Goal: Obtain resource: Download file/media

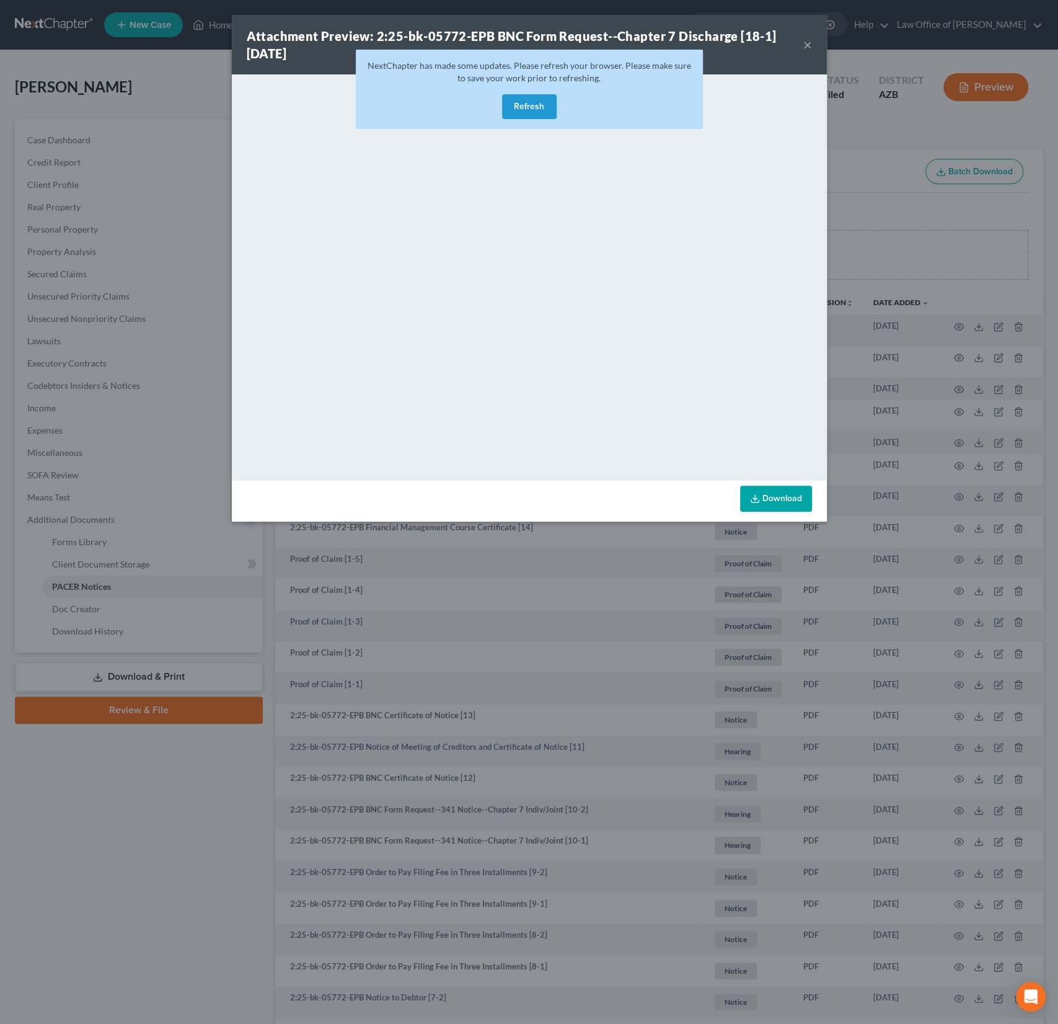
click at [541, 108] on button "Refresh" at bounding box center [529, 106] width 55 height 25
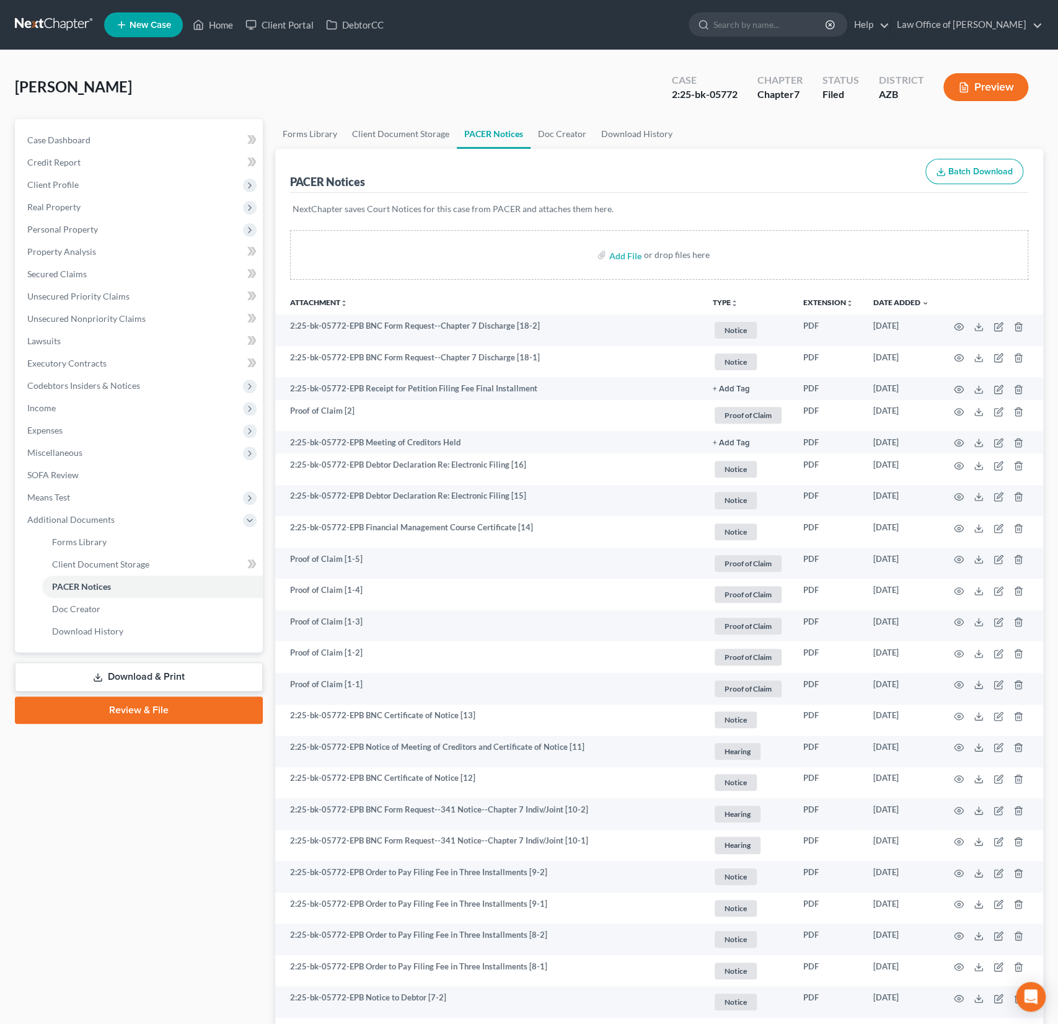
click at [221, 100] on div "[PERSON_NAME] Upgraded Case 2:25-bk-05772 Chapter Chapter 7 Status Filed Distri…" at bounding box center [529, 92] width 1029 height 54
click at [227, 24] on link "Home" at bounding box center [213, 25] width 53 height 22
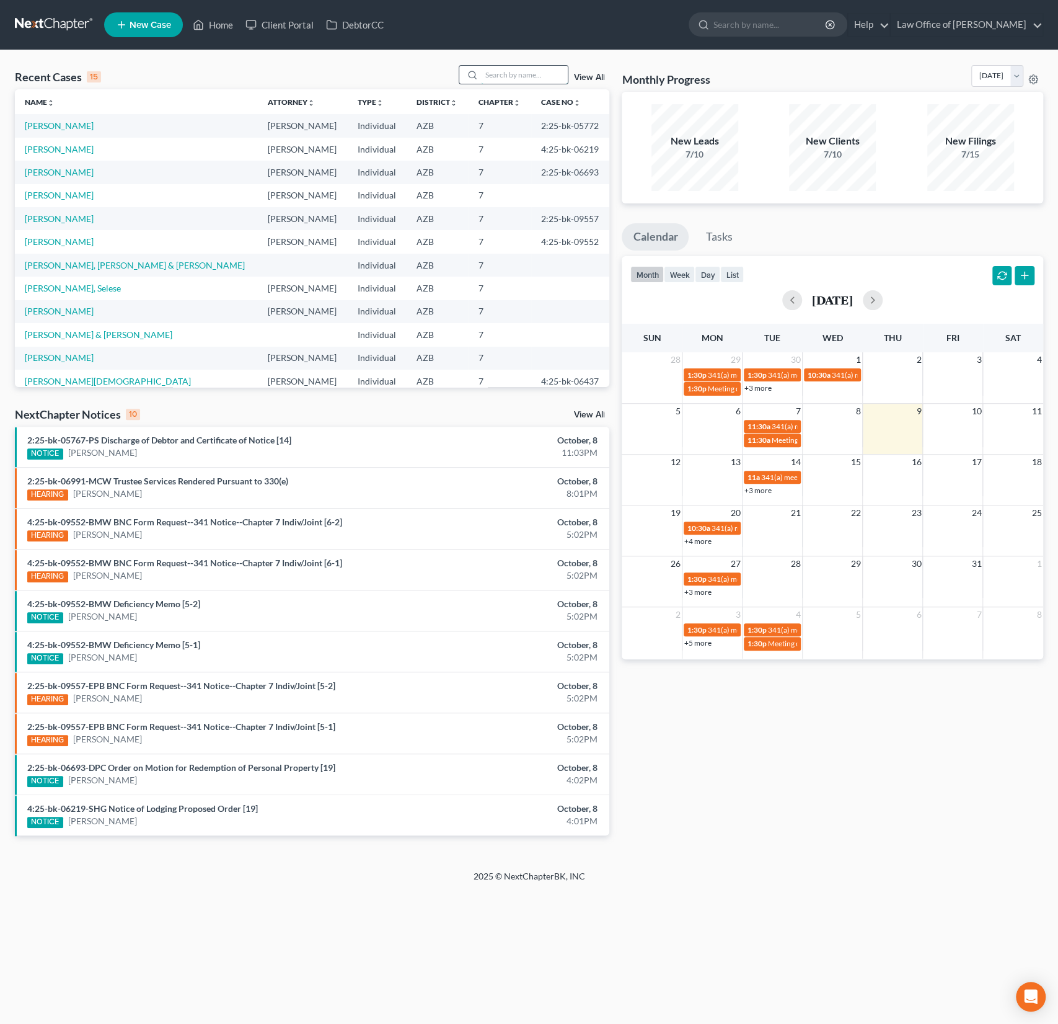
click at [516, 76] on input "search" at bounding box center [524, 75] width 87 height 18
type input "[PERSON_NAME]"
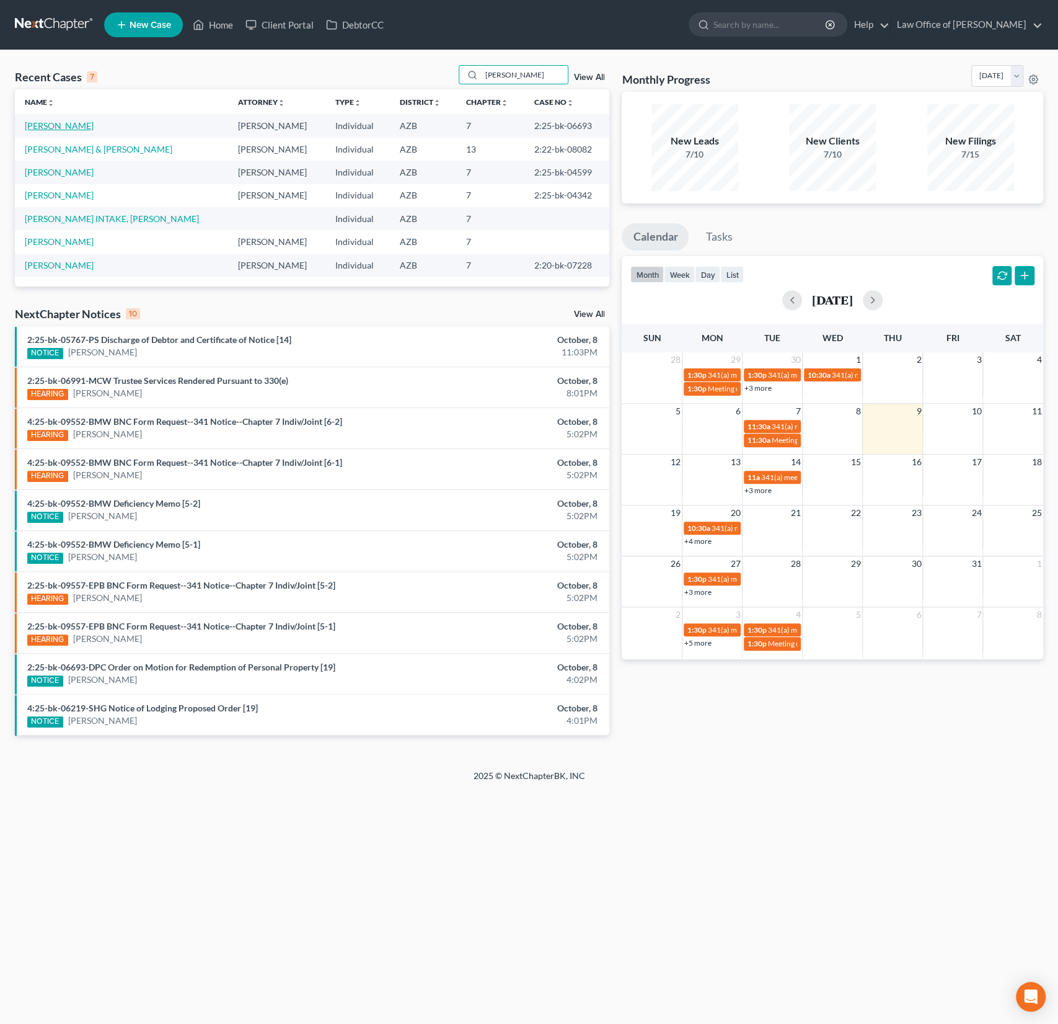
click at [71, 126] on link "[PERSON_NAME]" at bounding box center [59, 125] width 69 height 11
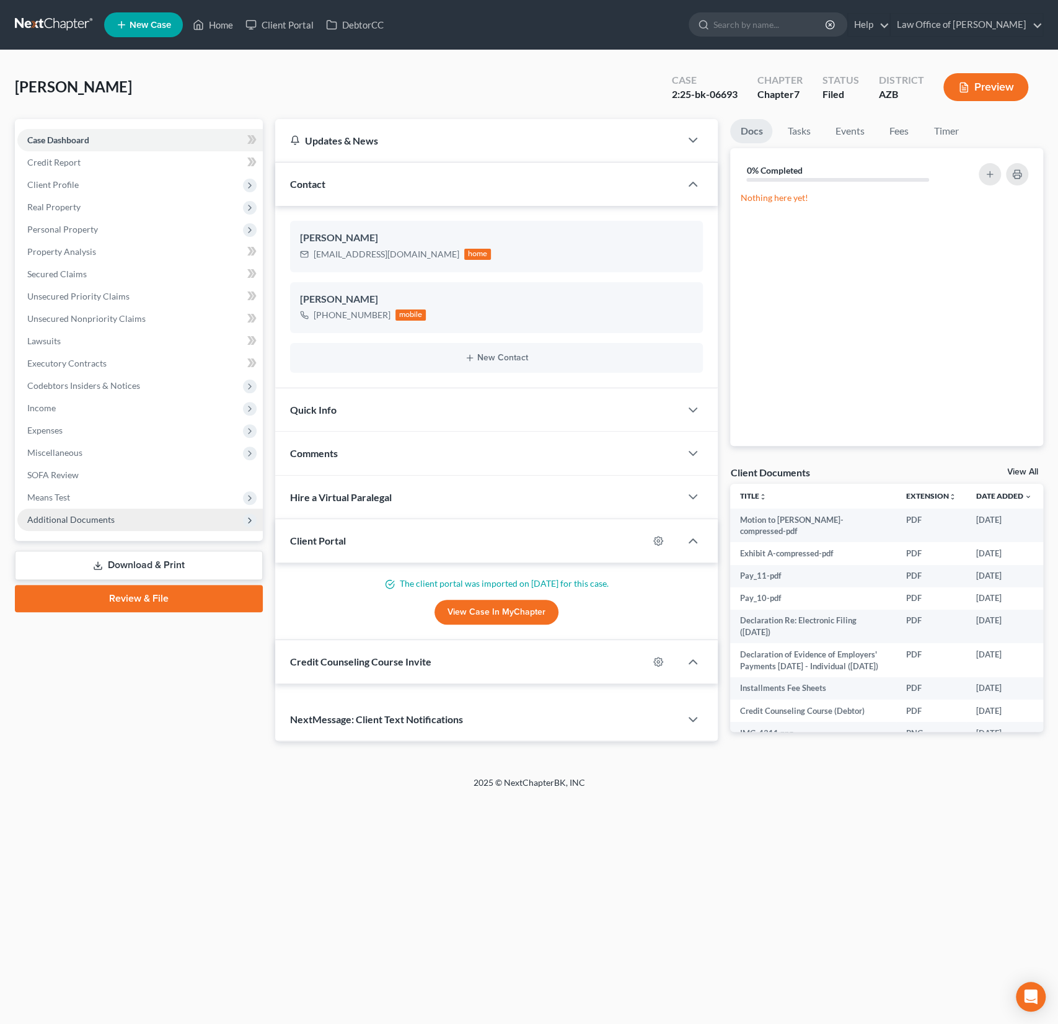
click at [66, 513] on span "Additional Documents" at bounding box center [140, 519] width 246 height 22
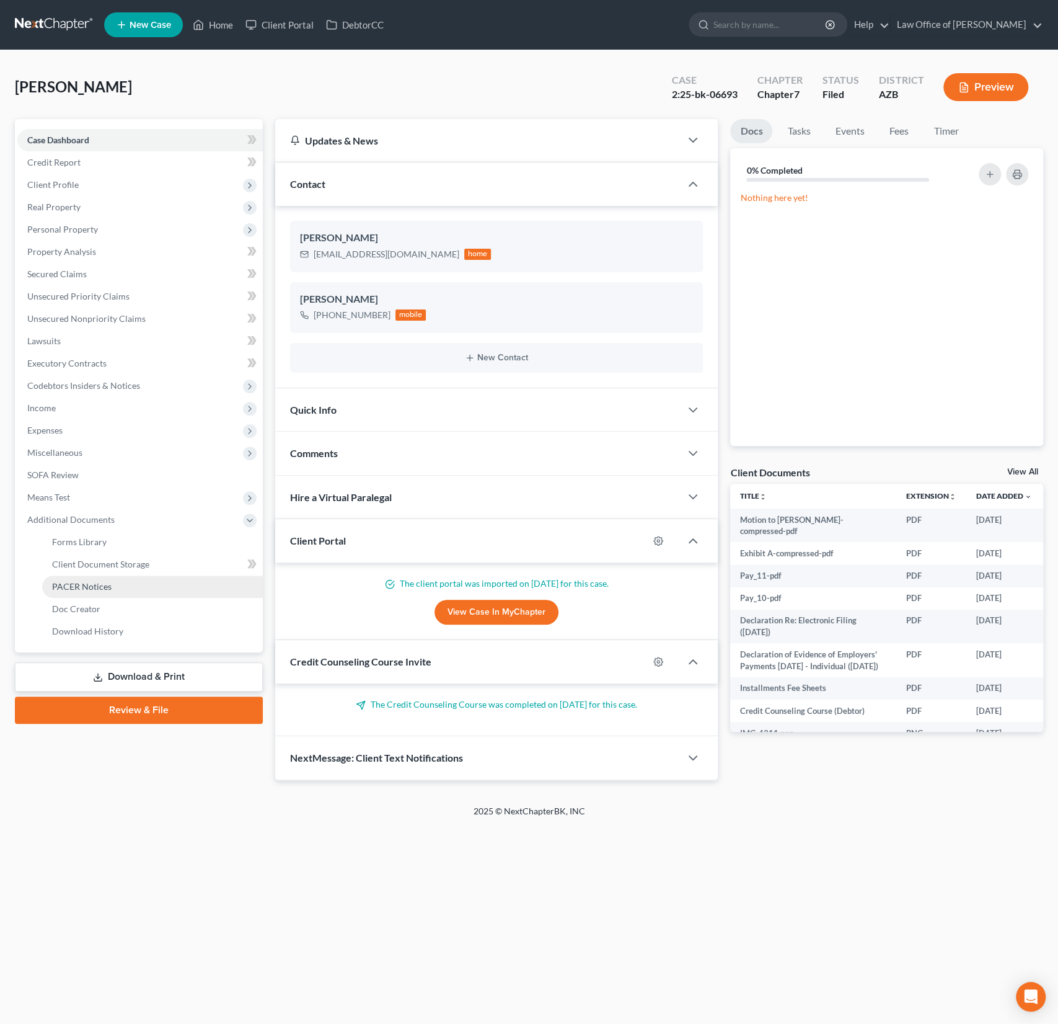
click at [84, 582] on span "PACER Notices" at bounding box center [82, 586] width 60 height 11
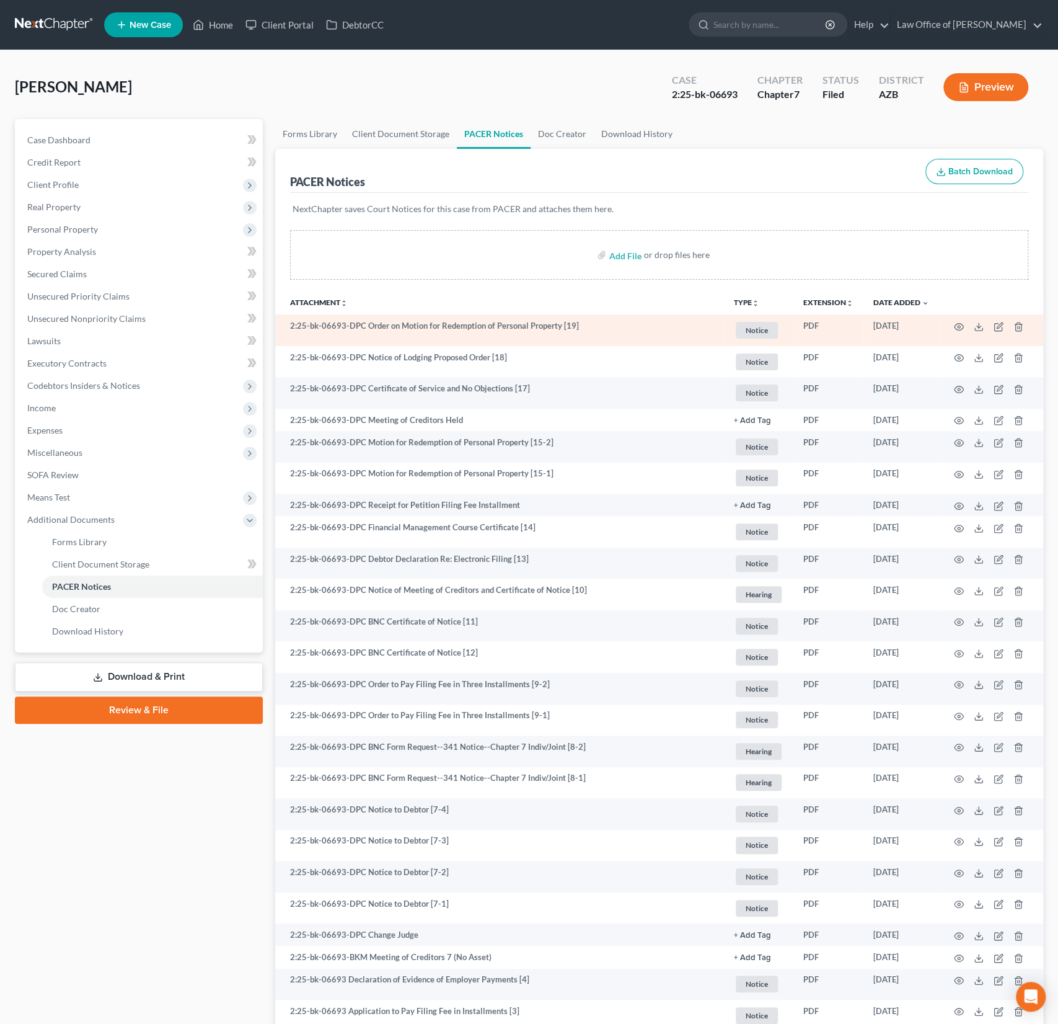
click at [964, 325] on td at bounding box center [991, 330] width 104 height 32
click at [958, 324] on icon "button" at bounding box center [959, 327] width 10 height 10
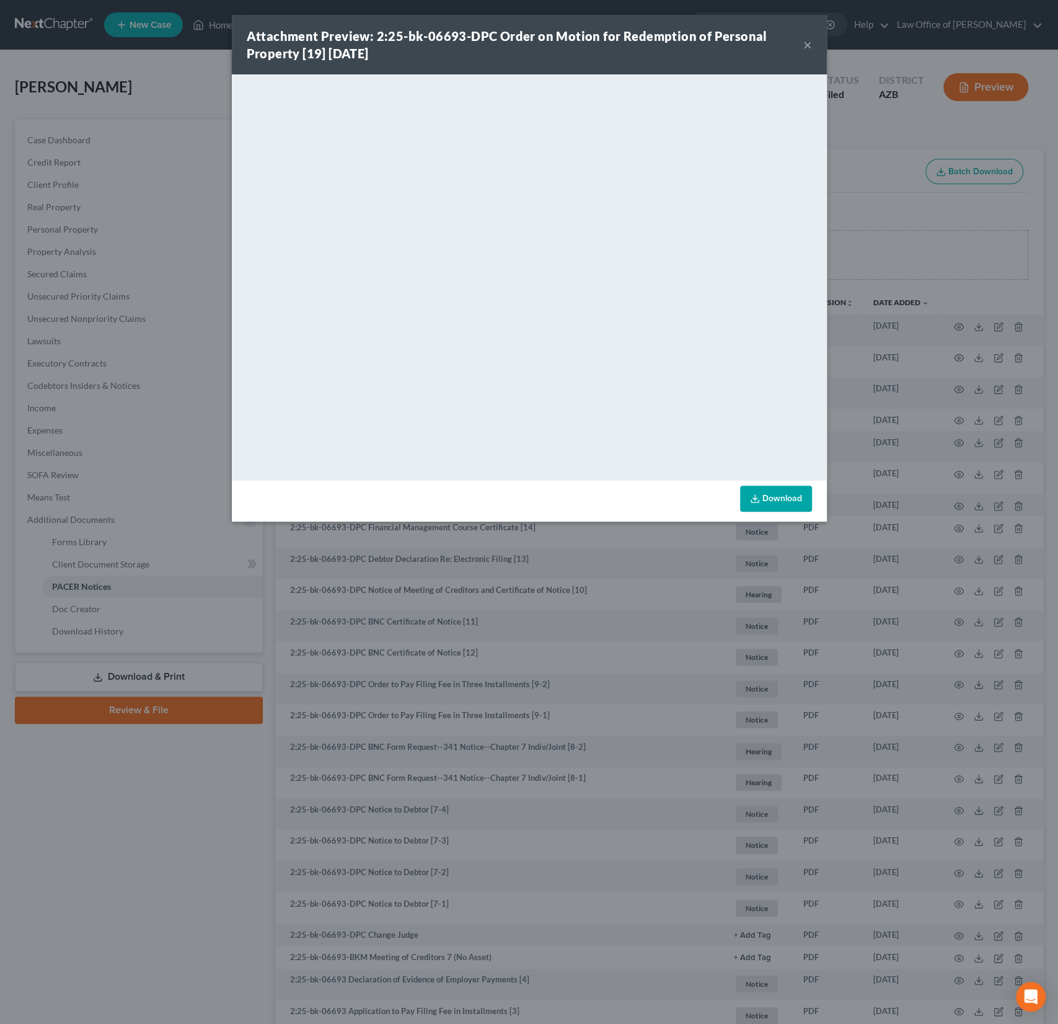
click at [811, 45] on button "×" at bounding box center [807, 44] width 9 height 15
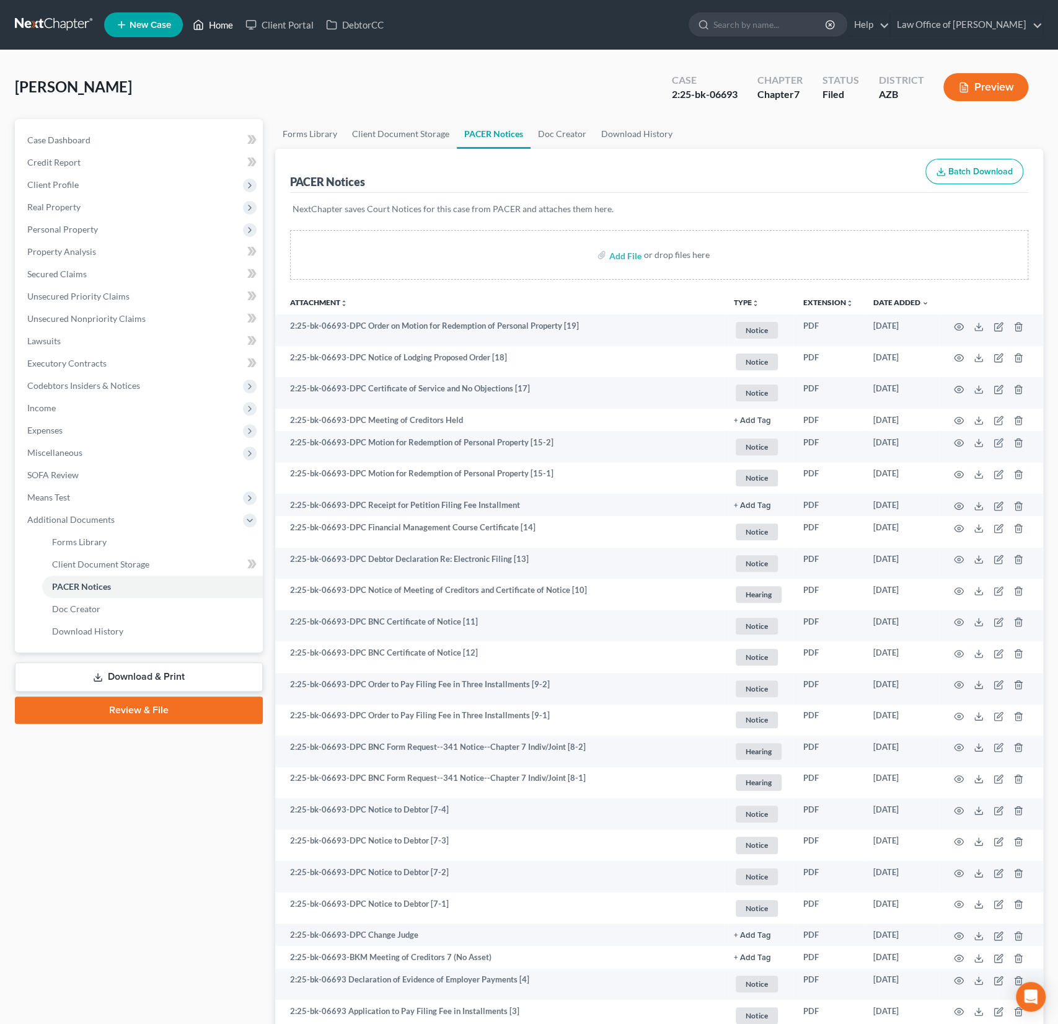
click at [222, 28] on link "Home" at bounding box center [213, 25] width 53 height 22
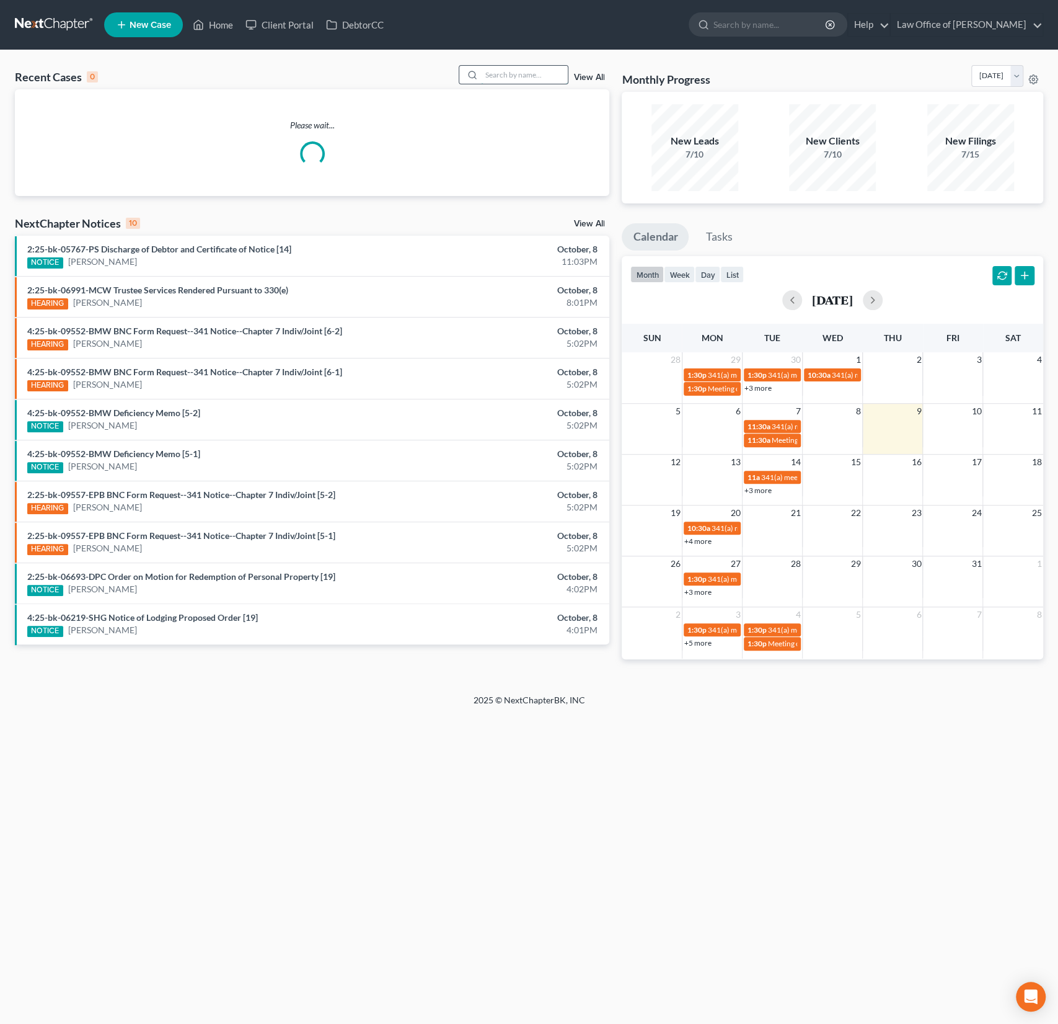
click at [528, 77] on input "search" at bounding box center [524, 75] width 87 height 18
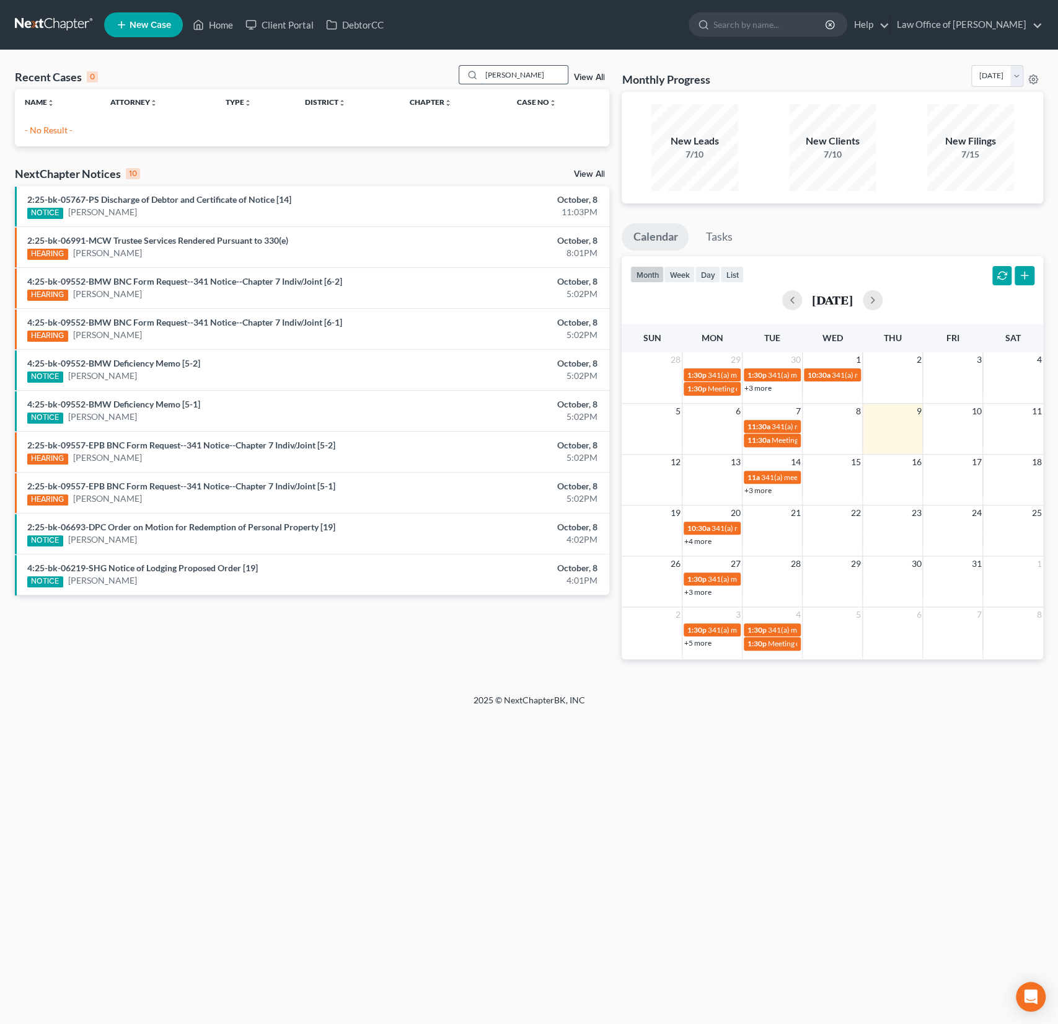
type input "[PERSON_NAME]"
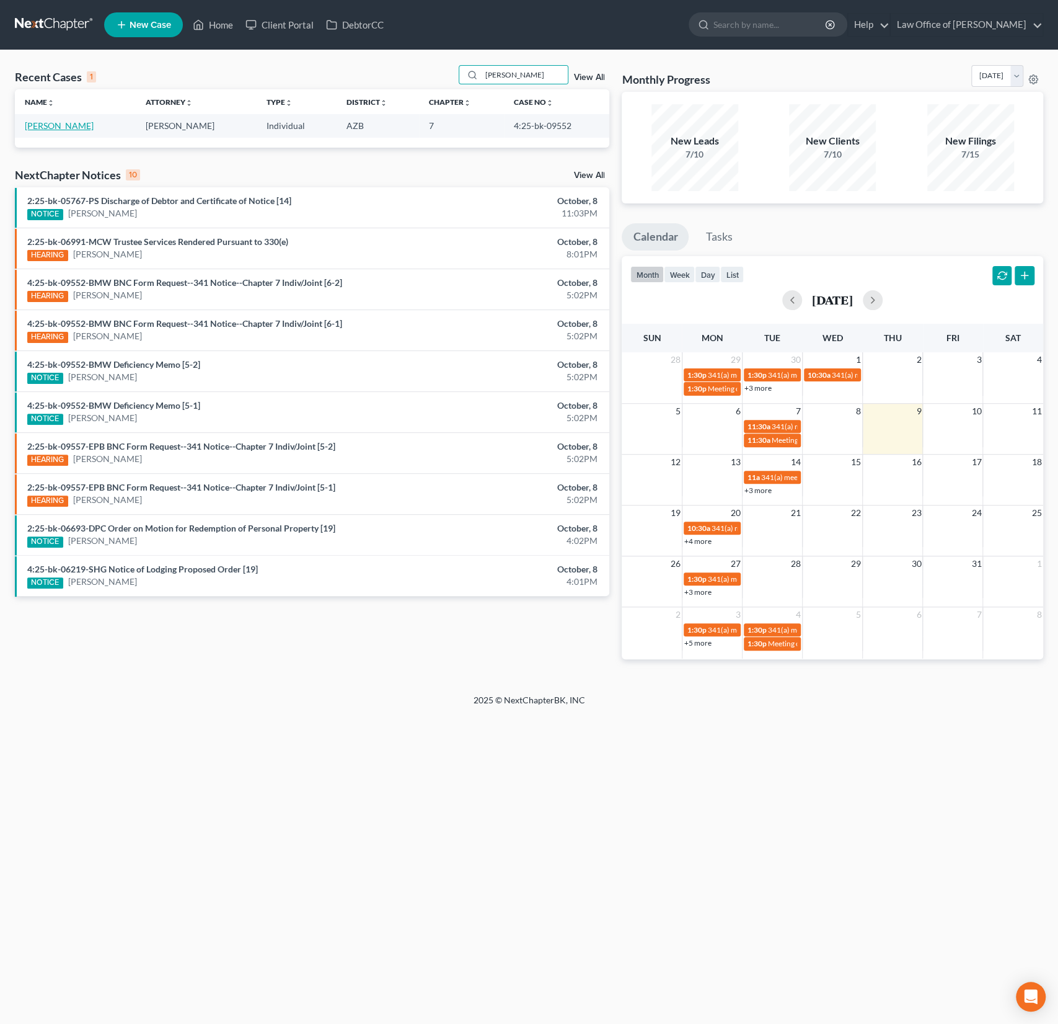
click at [76, 127] on link "[PERSON_NAME]" at bounding box center [59, 125] width 69 height 11
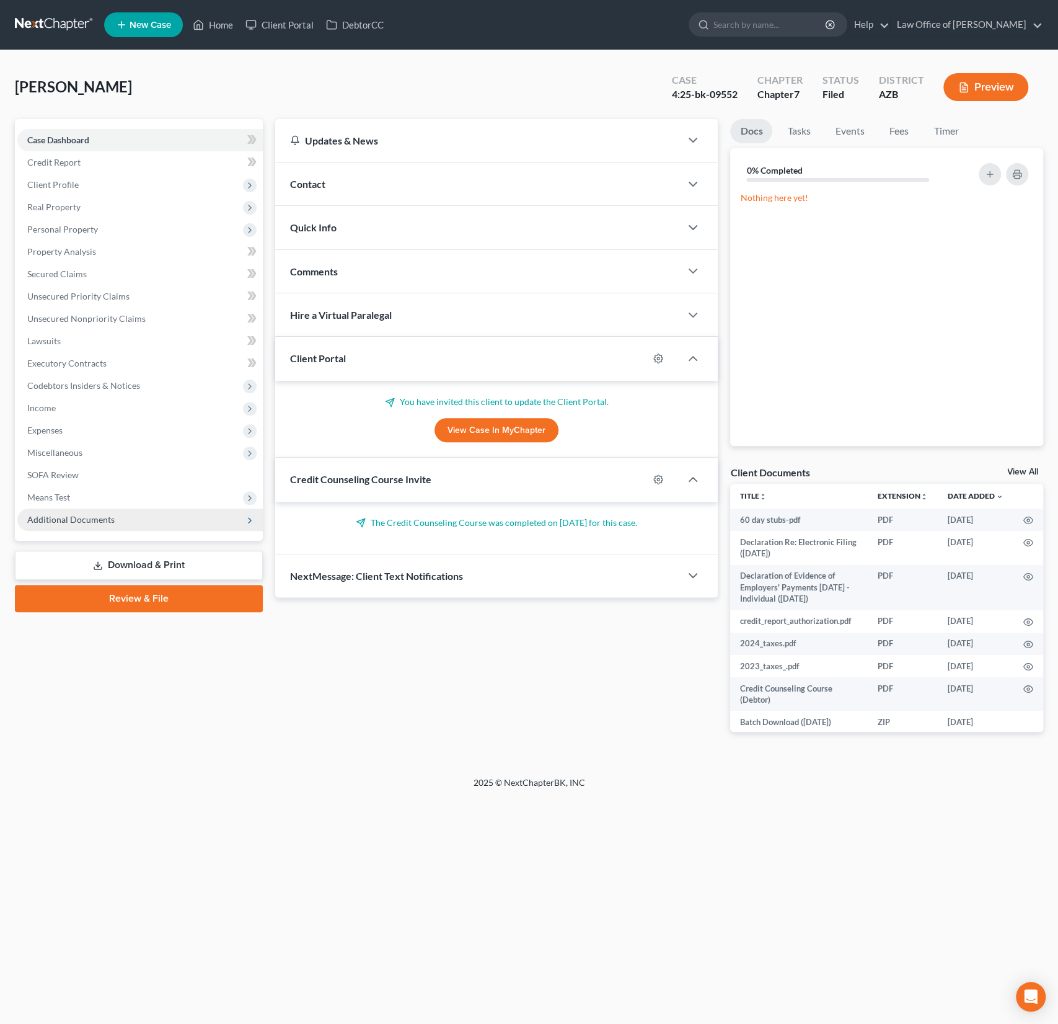
click at [95, 515] on span "Additional Documents" at bounding box center [70, 519] width 87 height 11
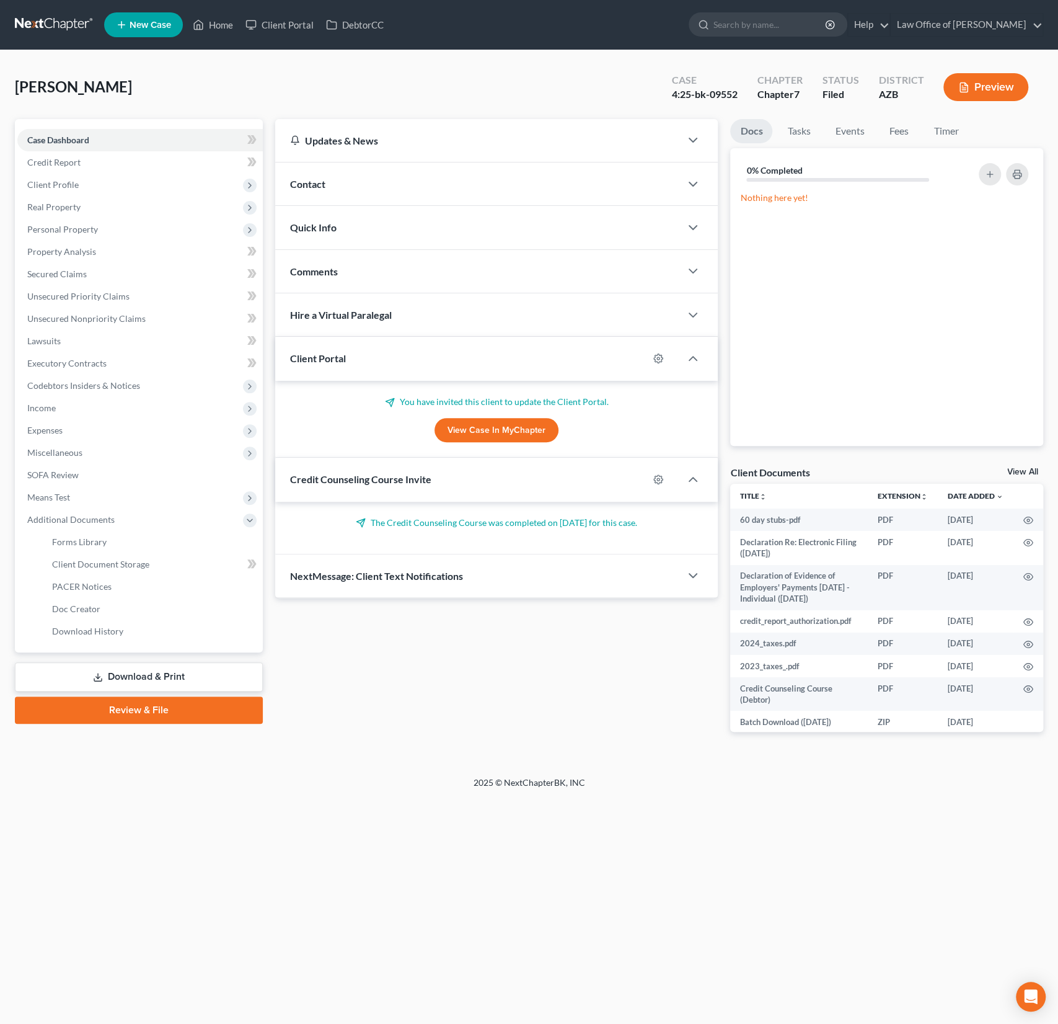
click at [142, 673] on link "Download & Print" at bounding box center [139, 676] width 248 height 29
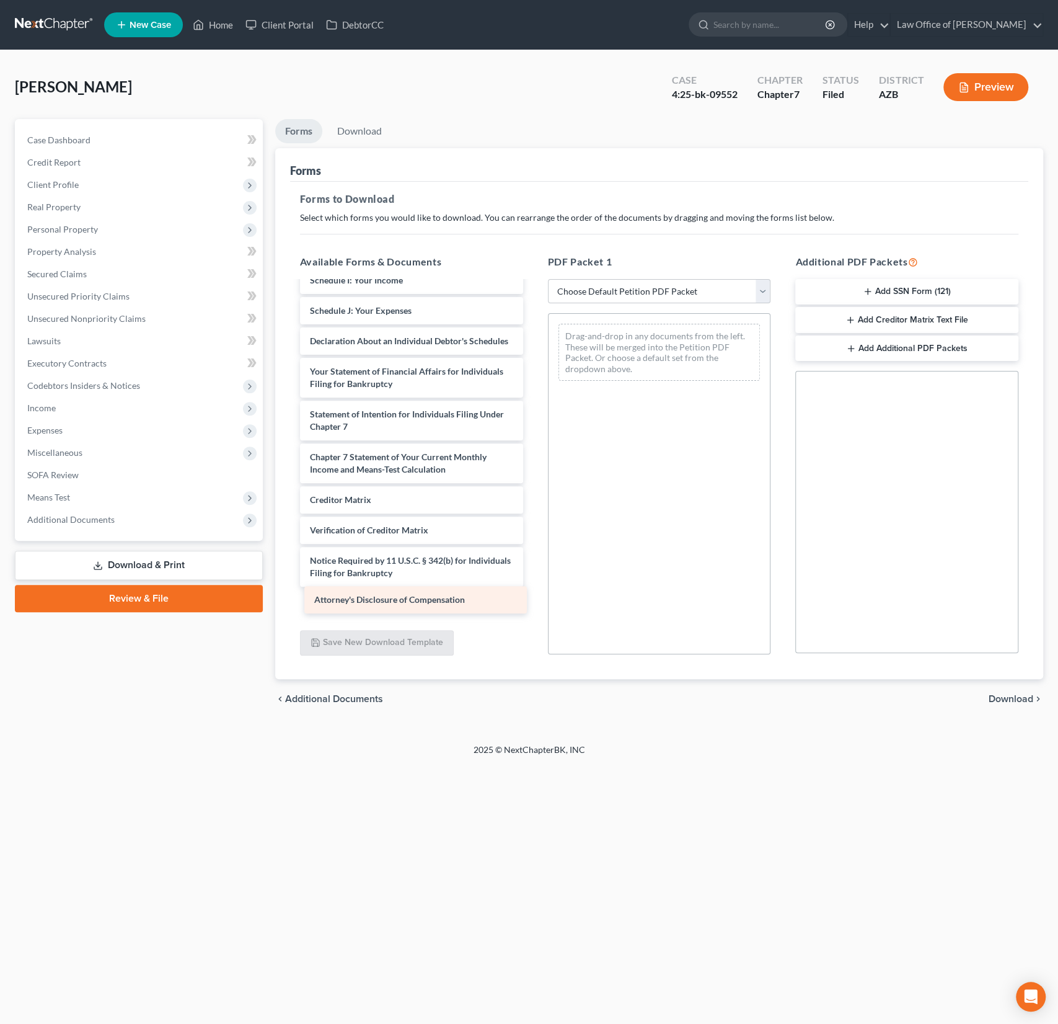
scroll to position [989, 0]
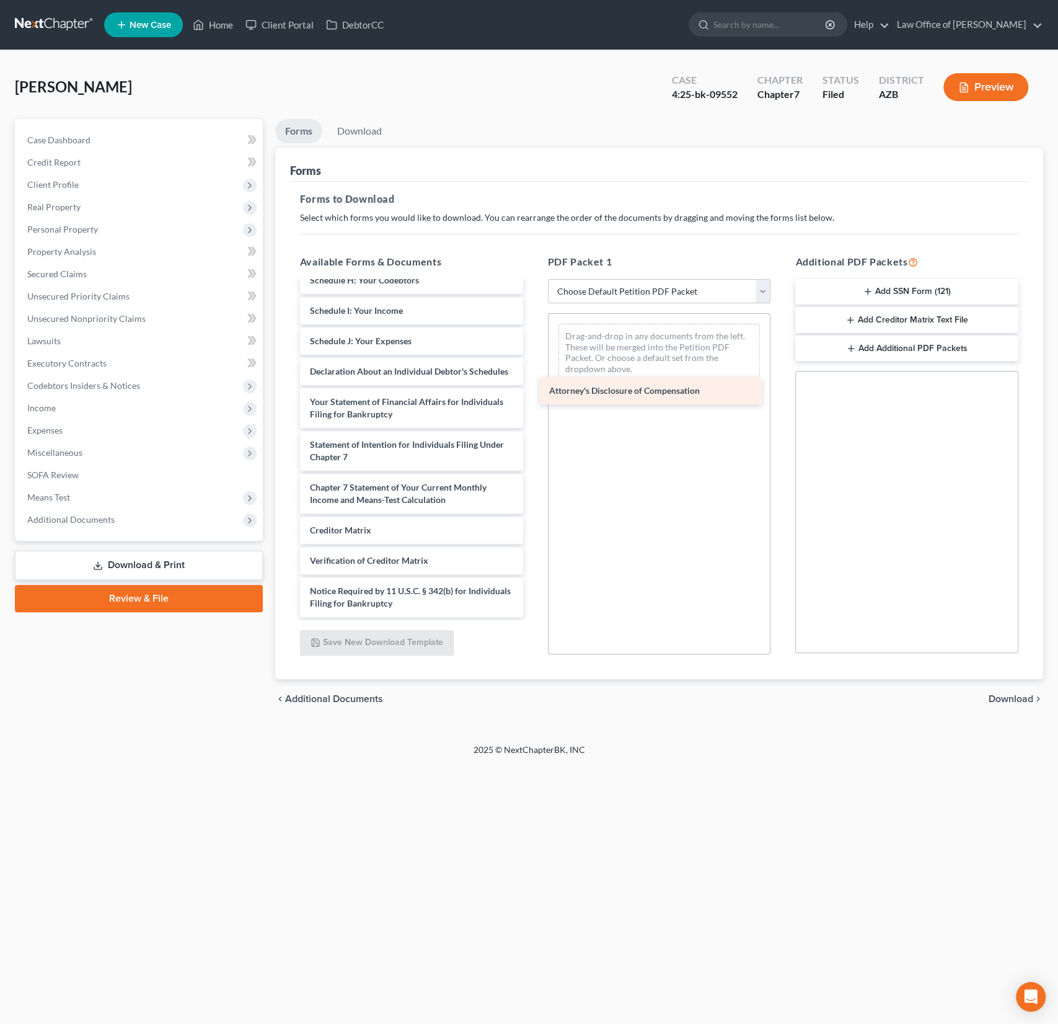
drag, startPoint x: 420, startPoint y: 609, endPoint x: 663, endPoint y: 393, distance: 324.9
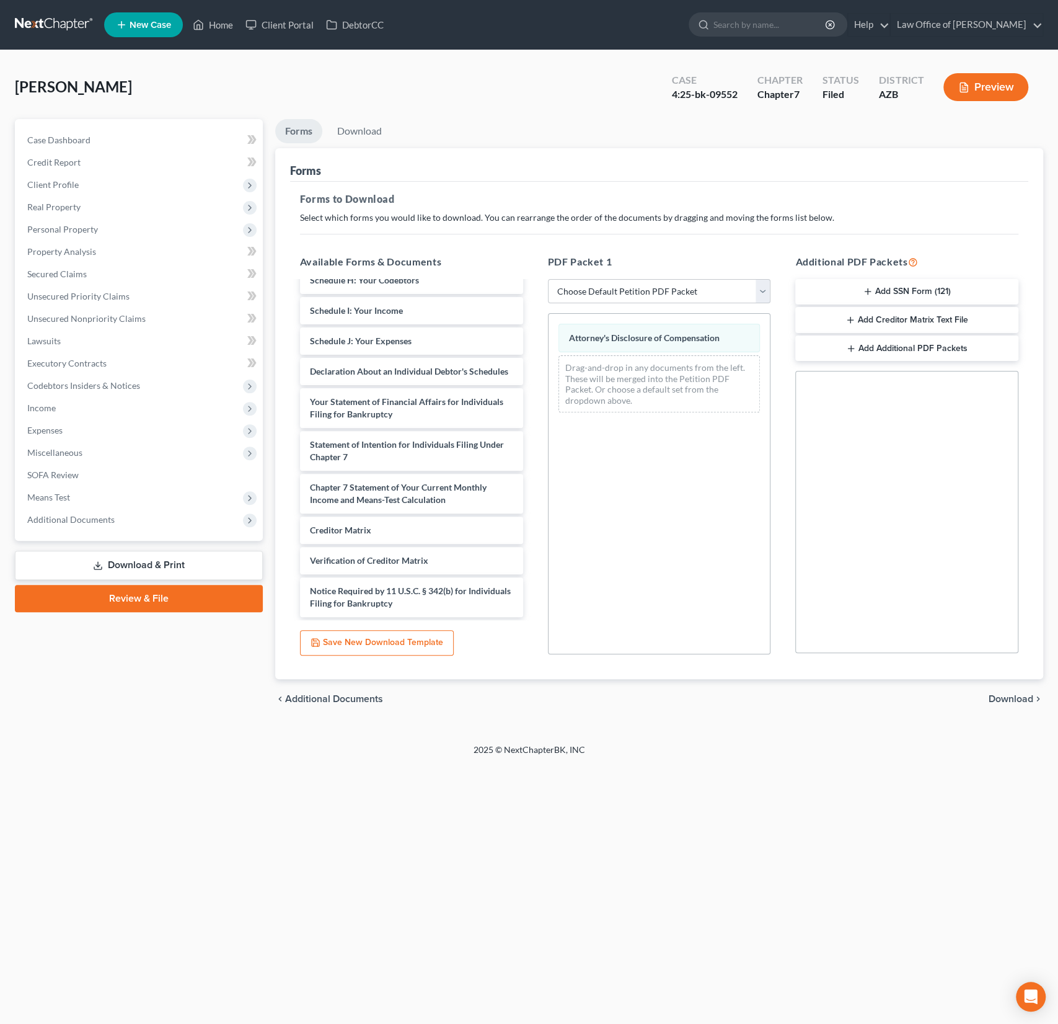
click at [752, 584] on div "Attorney's Disclosure of Compensation Drag-and-drop in any documents from the l…" at bounding box center [659, 483] width 223 height 341
click at [1024, 697] on span "Download" at bounding box center [1011, 699] width 45 height 10
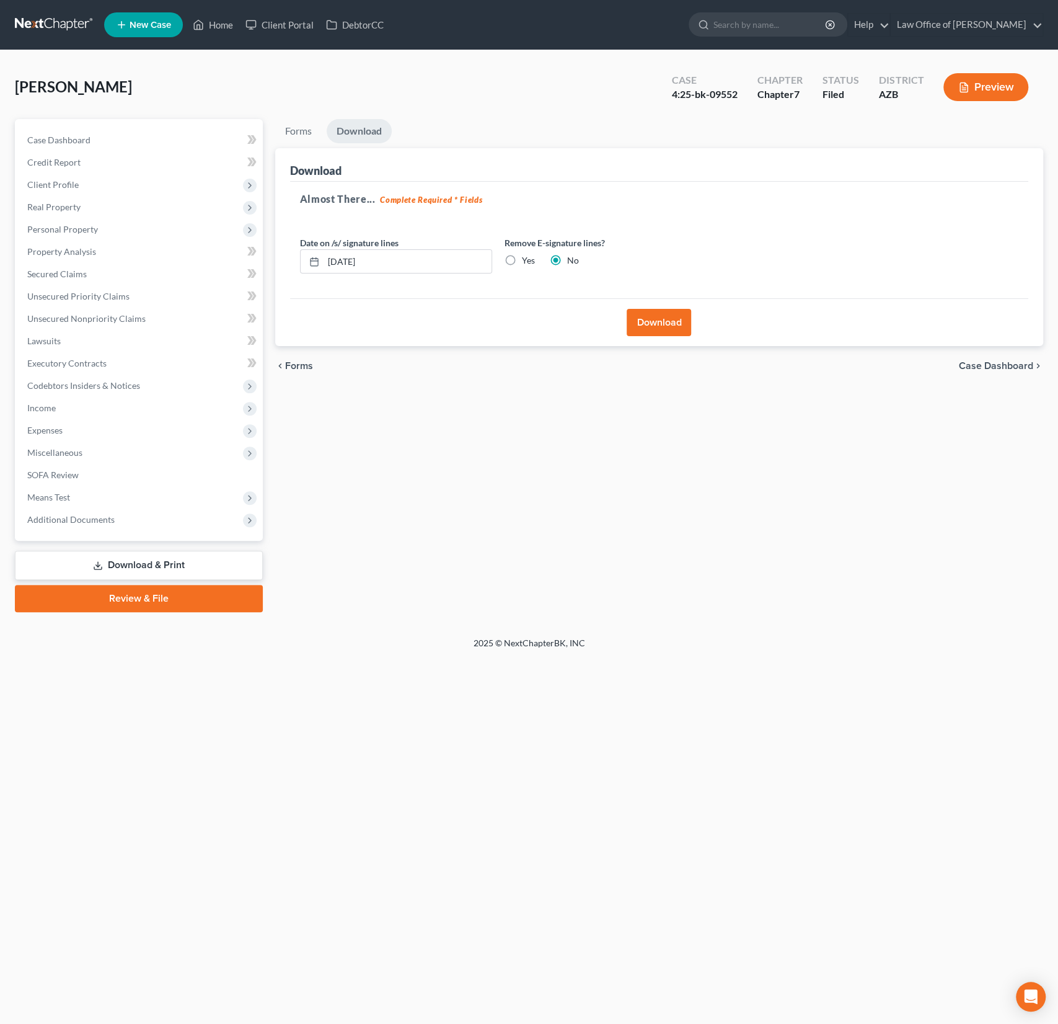
click at [674, 330] on button "Download" at bounding box center [659, 322] width 64 height 27
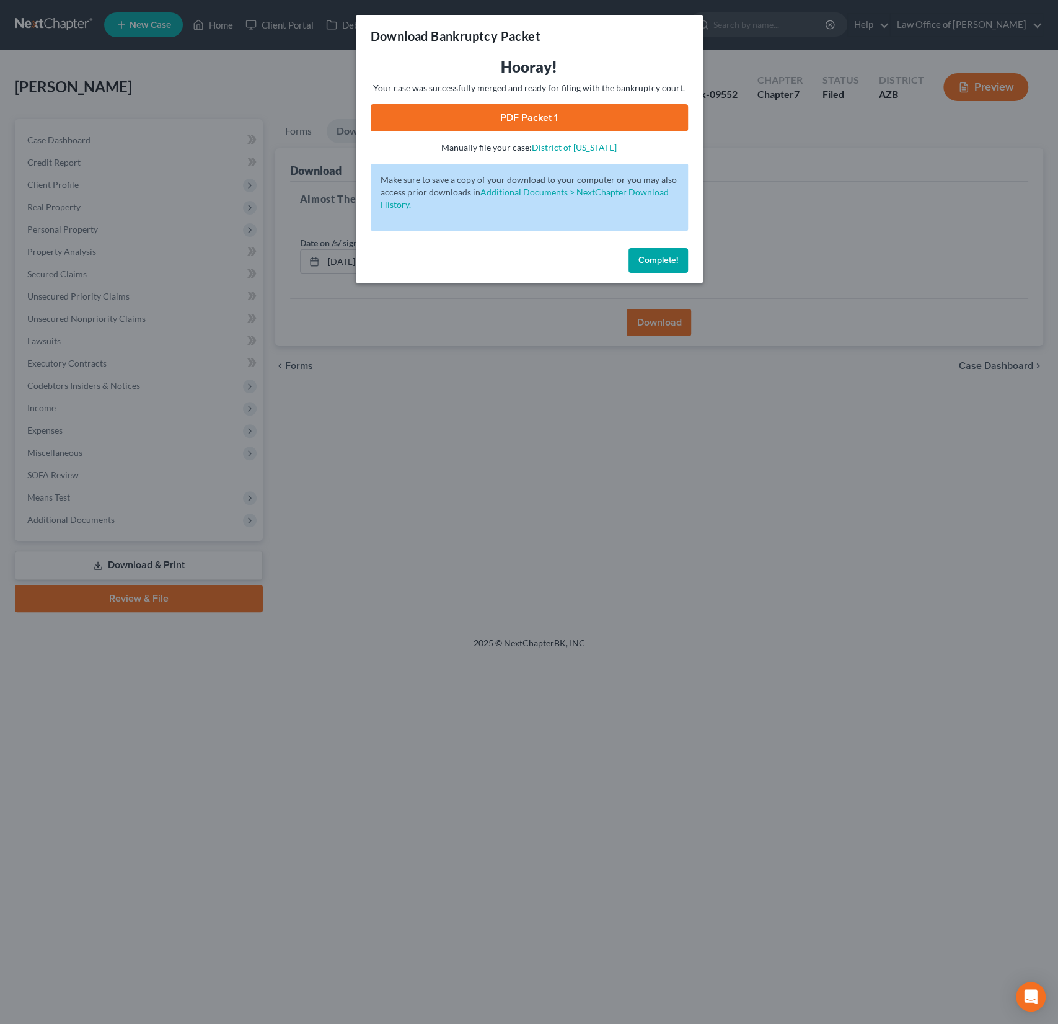
click at [533, 118] on link "PDF Packet 1" at bounding box center [529, 117] width 317 height 27
click at [661, 270] on button "Complete!" at bounding box center [659, 260] width 60 height 25
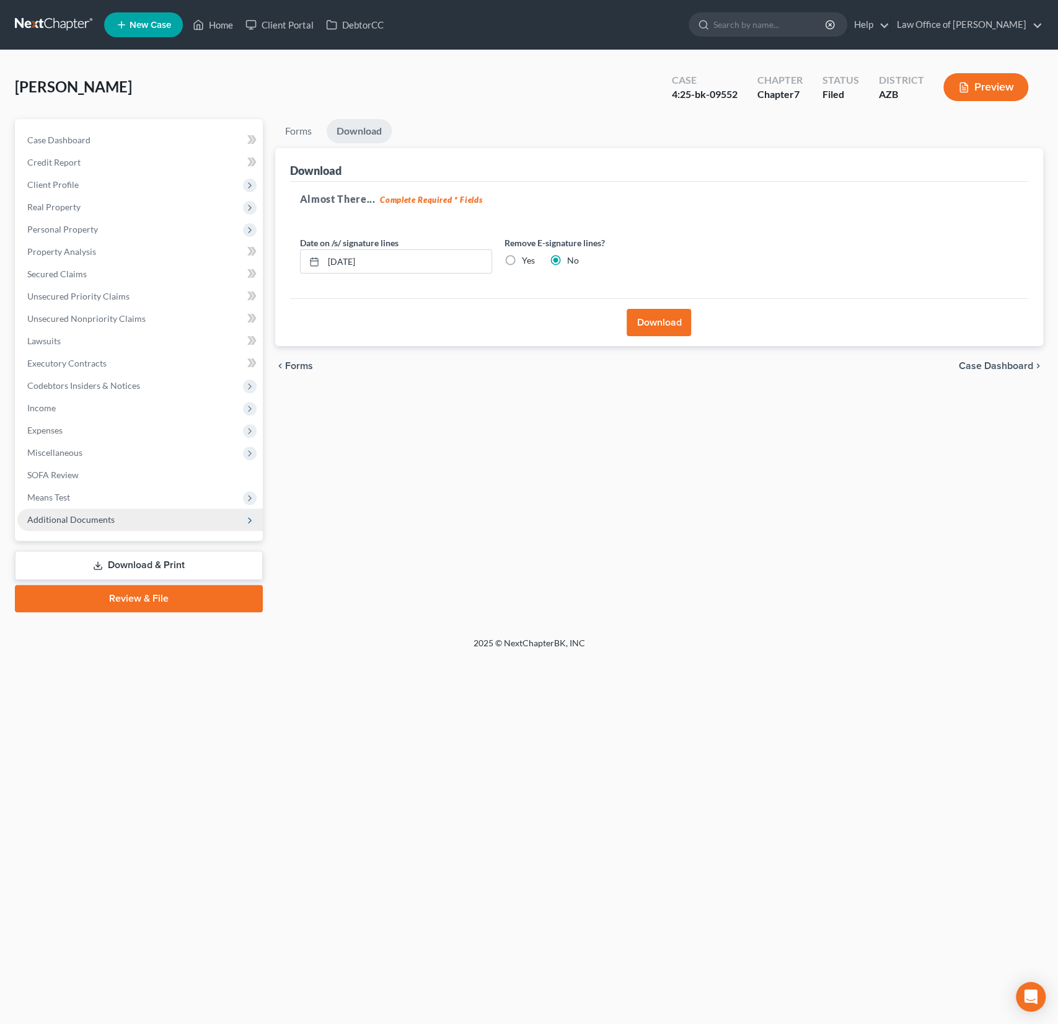
click at [92, 516] on span "Additional Documents" at bounding box center [70, 519] width 87 height 11
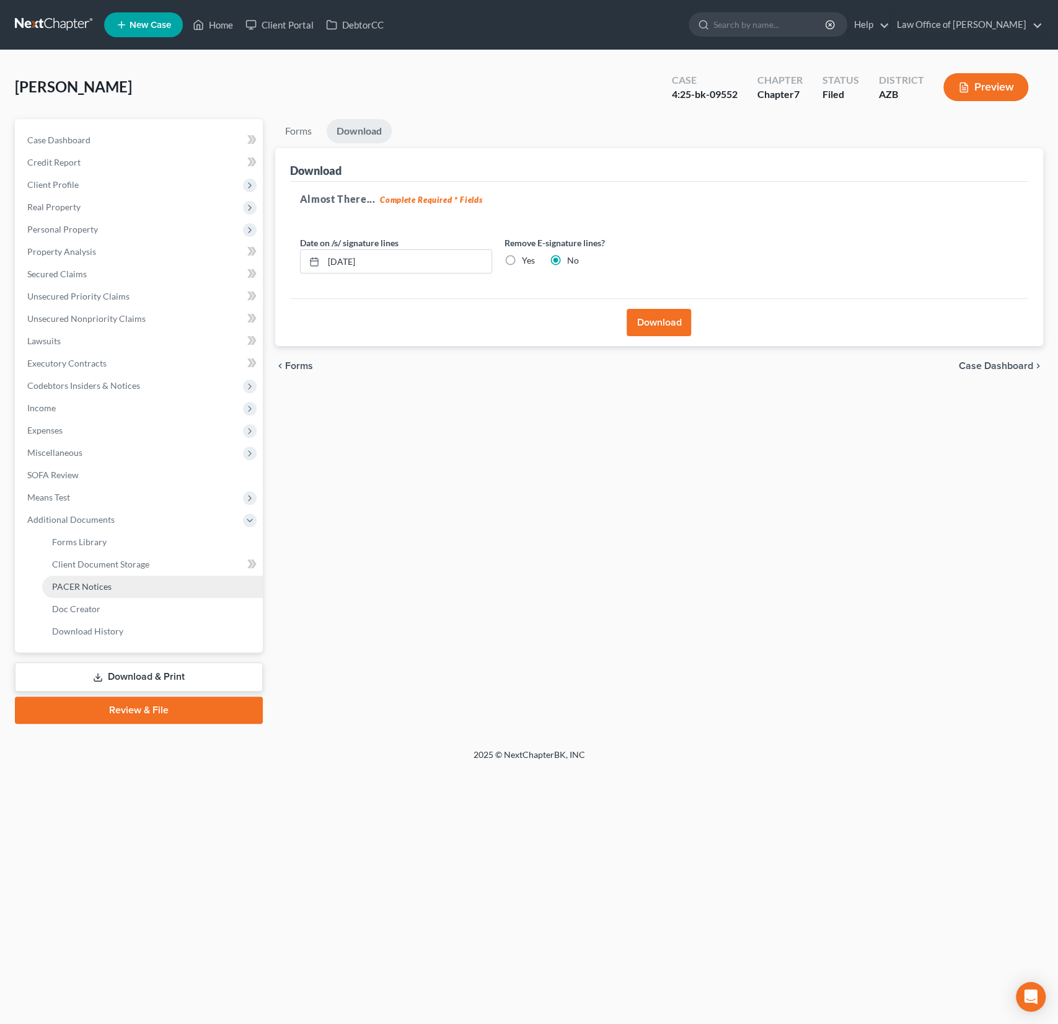
click at [94, 586] on span "PACER Notices" at bounding box center [82, 586] width 60 height 11
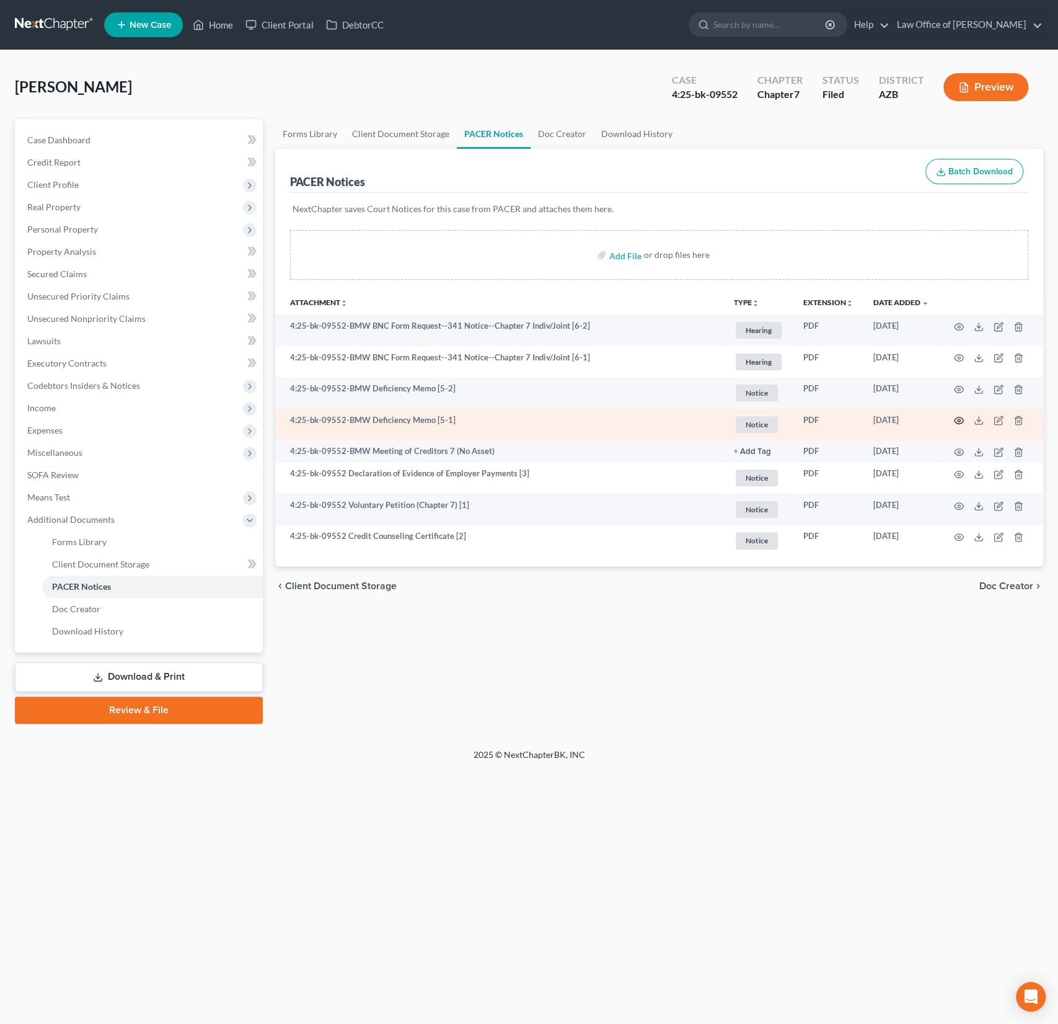
click at [960, 420] on icon "button" at bounding box center [959, 420] width 10 height 10
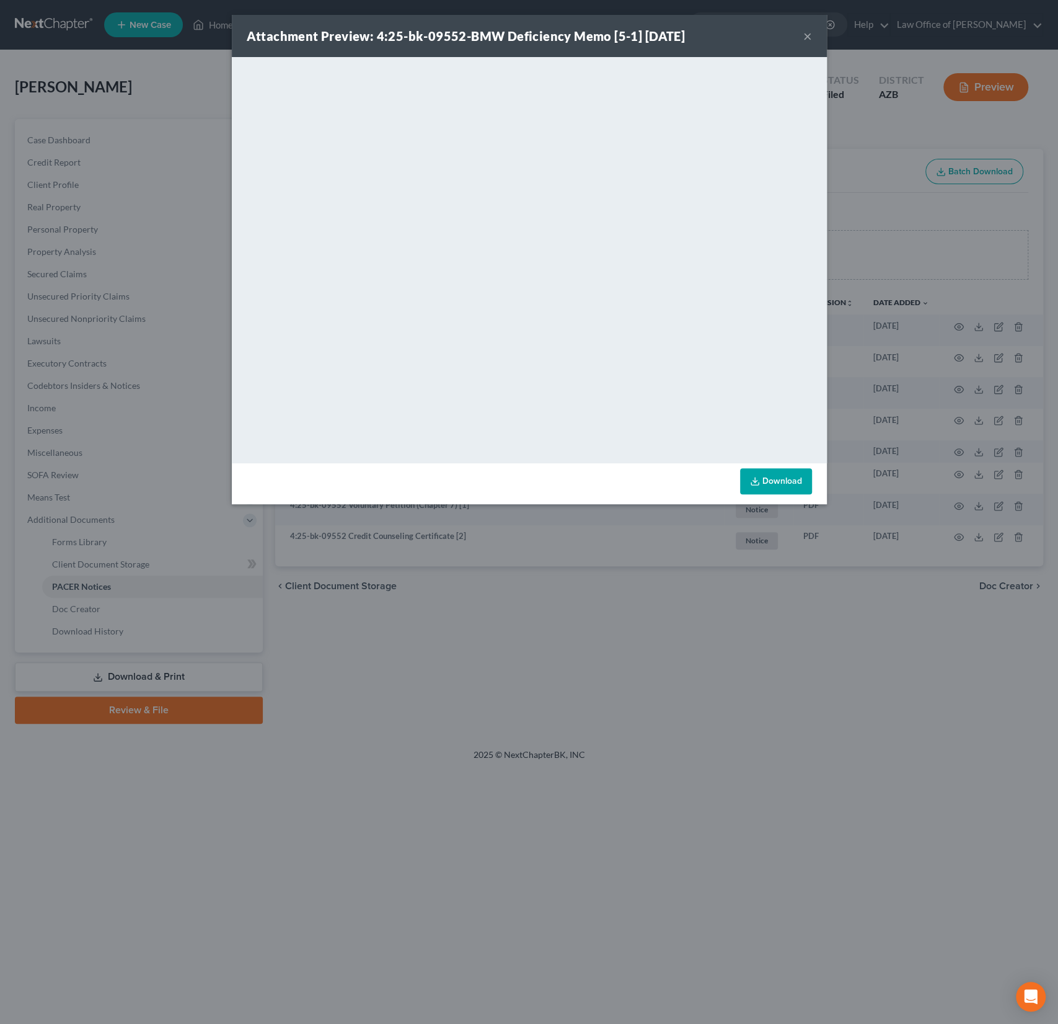
click at [806, 41] on button "×" at bounding box center [807, 36] width 9 height 15
